Goal: Transaction & Acquisition: Download file/media

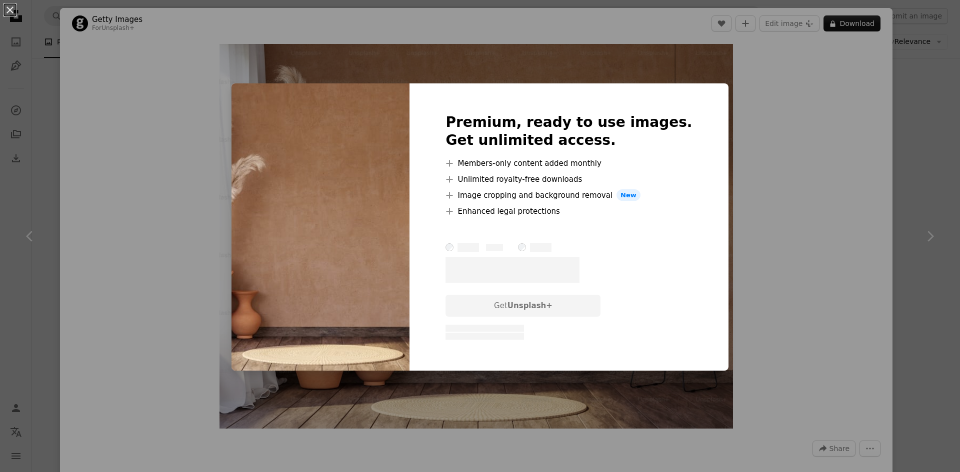
scroll to position [650, 0]
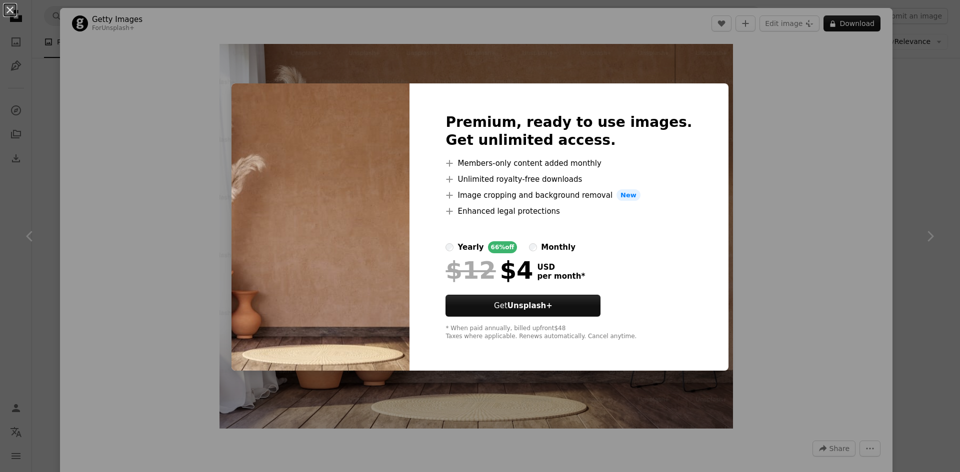
click at [119, 65] on div "An X shape Premium, ready to use images. Get unlimited access. A plus sign Memb…" at bounding box center [480, 236] width 960 height 472
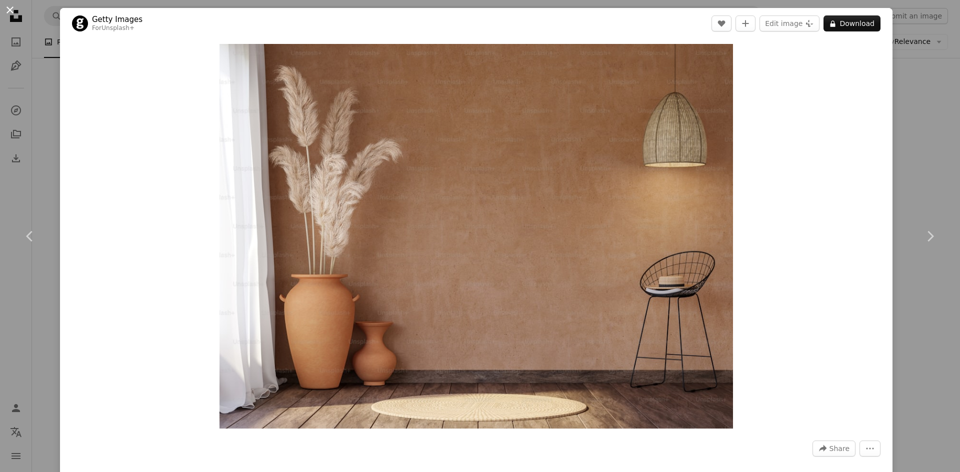
click at [15, 15] on button "An X shape" at bounding box center [10, 10] width 12 height 12
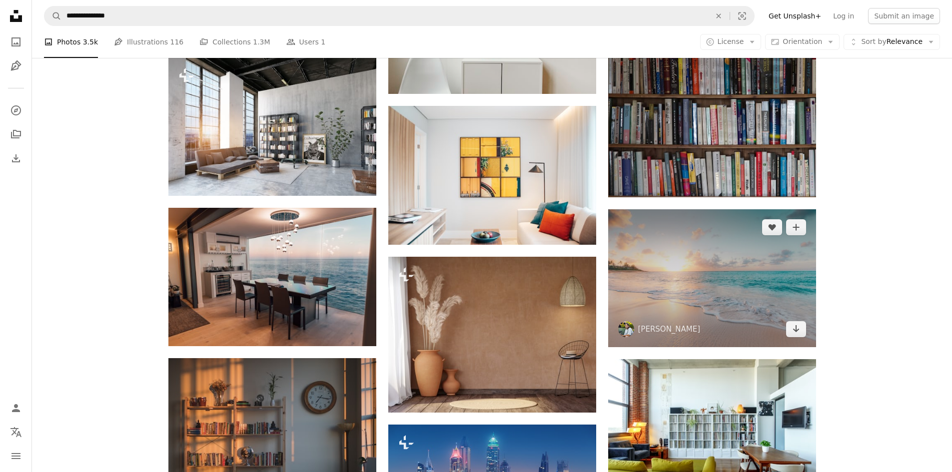
click at [688, 283] on img at bounding box center [712, 278] width 208 height 138
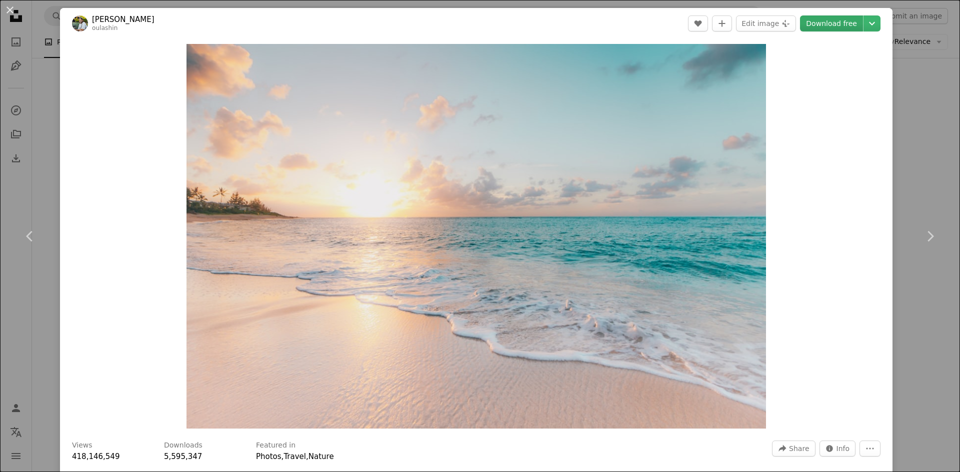
click at [819, 24] on link "Download free" at bounding box center [831, 23] width 63 height 16
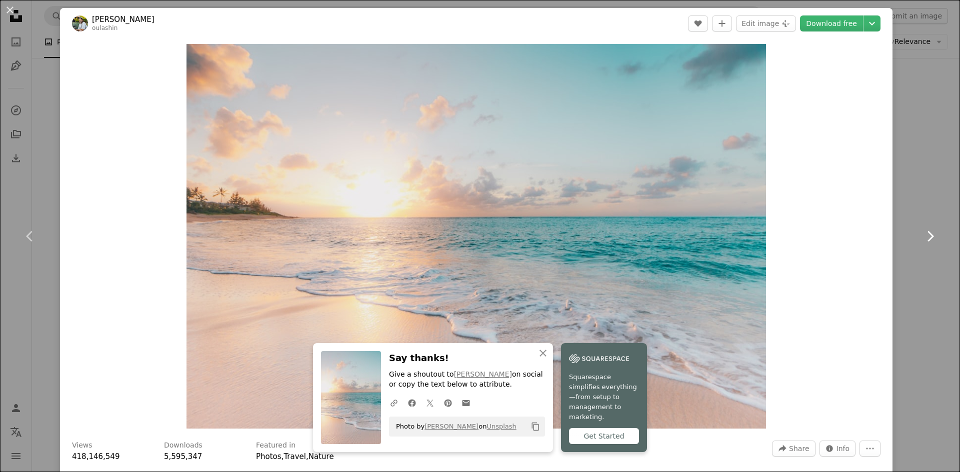
click at [927, 238] on icon at bounding box center [930, 236] width 6 height 10
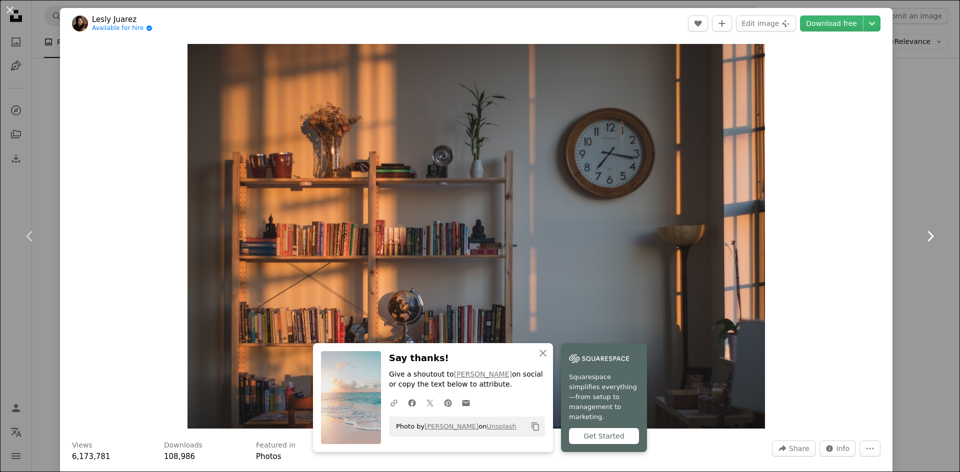
click at [927, 237] on icon at bounding box center [930, 236] width 6 height 10
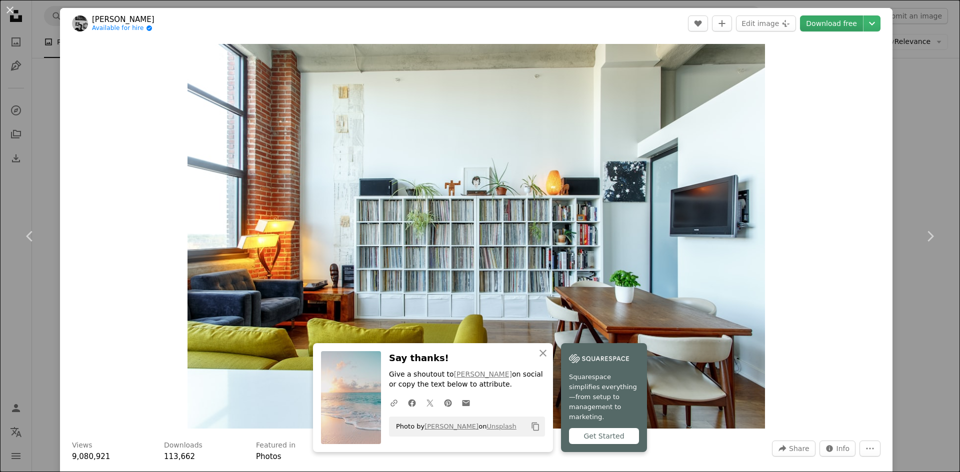
click at [818, 27] on link "Download free" at bounding box center [831, 23] width 63 height 16
